Goal: Task Accomplishment & Management: Manage account settings

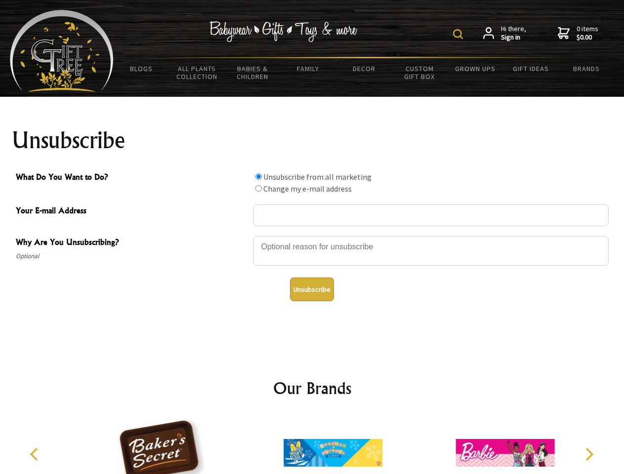
click at [459, 34] on img at bounding box center [458, 34] width 10 height 10
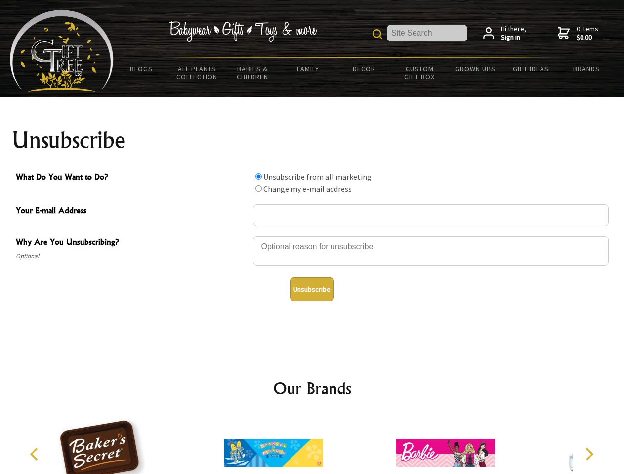
click at [312, 236] on div at bounding box center [431, 252] width 356 height 35
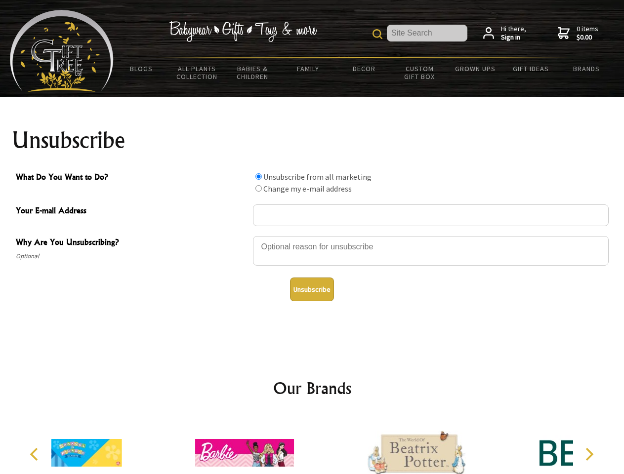
click at [258, 176] on input "What Do You Want to Do?" at bounding box center [258, 176] width 6 height 6
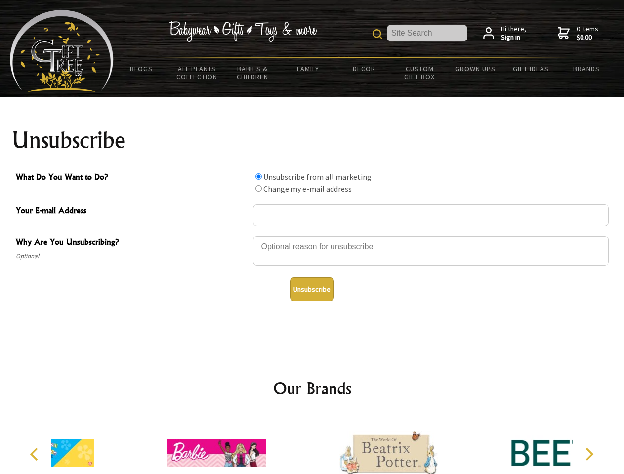
click at [258, 188] on input "What Do You Want to Do?" at bounding box center [258, 188] width 6 height 6
radio input "true"
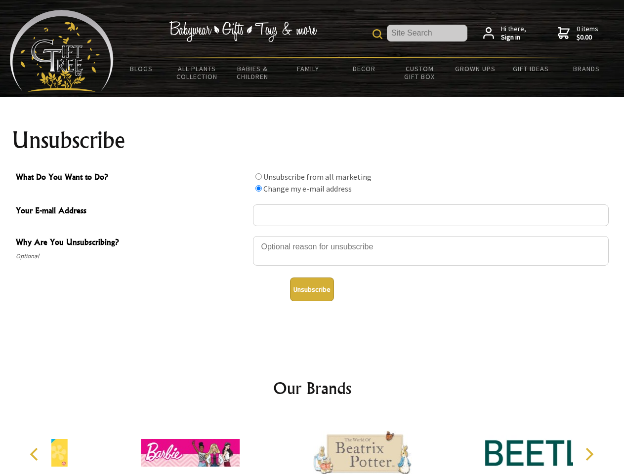
click at [312, 289] on button "Unsubscribe" at bounding box center [312, 290] width 44 height 24
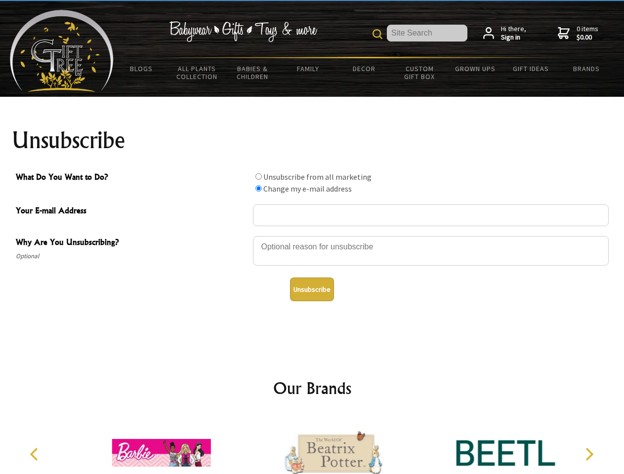
click at [36, 454] on icon "Previous" at bounding box center [35, 454] width 13 height 13
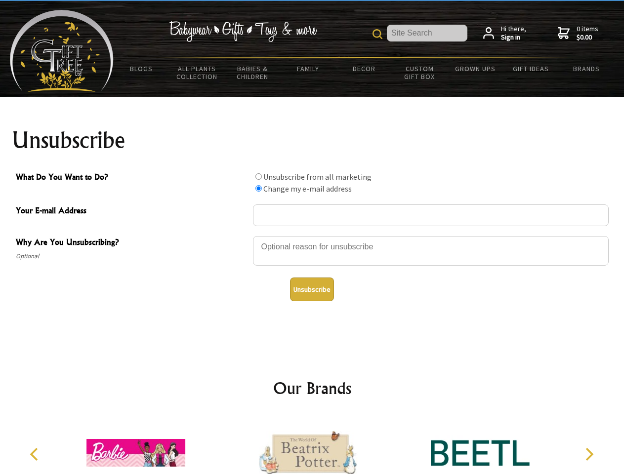
click at [589, 454] on icon "Next" at bounding box center [588, 454] width 13 height 13
